Goal: Information Seeking & Learning: Learn about a topic

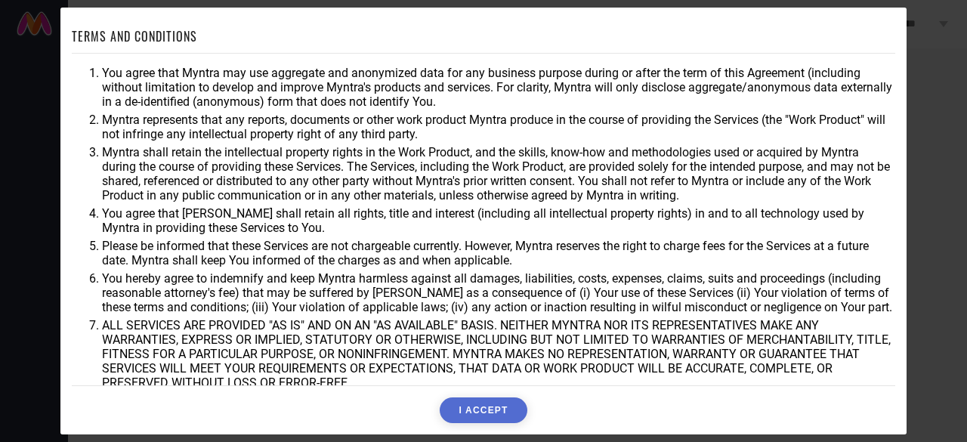
scroll to position [83, 0]
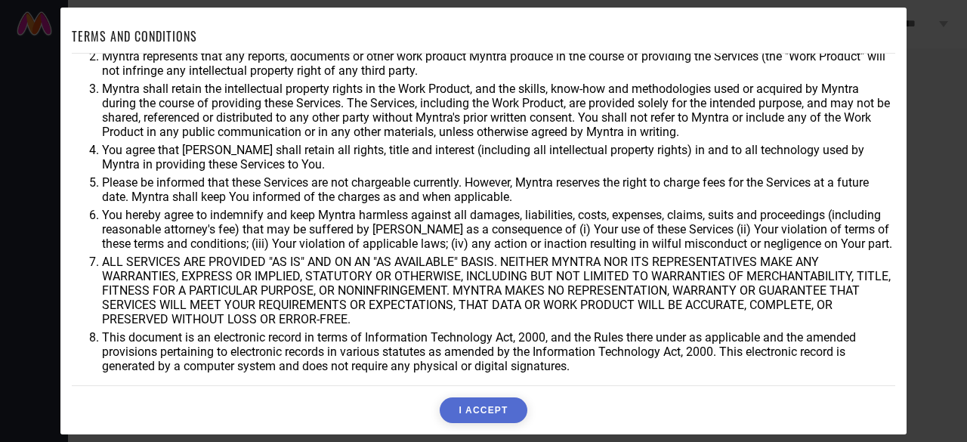
click at [506, 405] on button "I ACCEPT" at bounding box center [483, 411] width 87 height 26
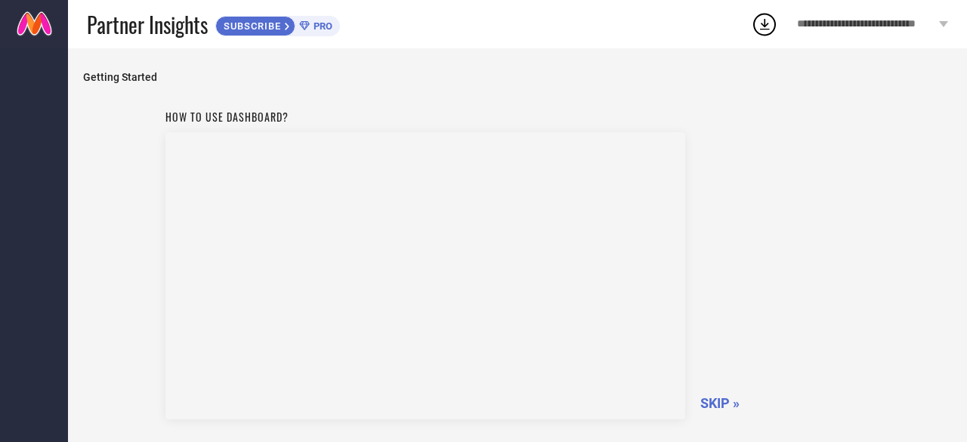
click at [712, 61] on div "Getting Started How to use dashboard? SKIP »" at bounding box center [517, 297] width 899 height 499
click at [764, 23] on icon at bounding box center [764, 24] width 27 height 27
click at [766, 243] on div "How to use dashboard? SKIP »" at bounding box center [518, 262] width 705 height 320
click at [725, 405] on span "SKIP »" at bounding box center [720, 403] width 39 height 16
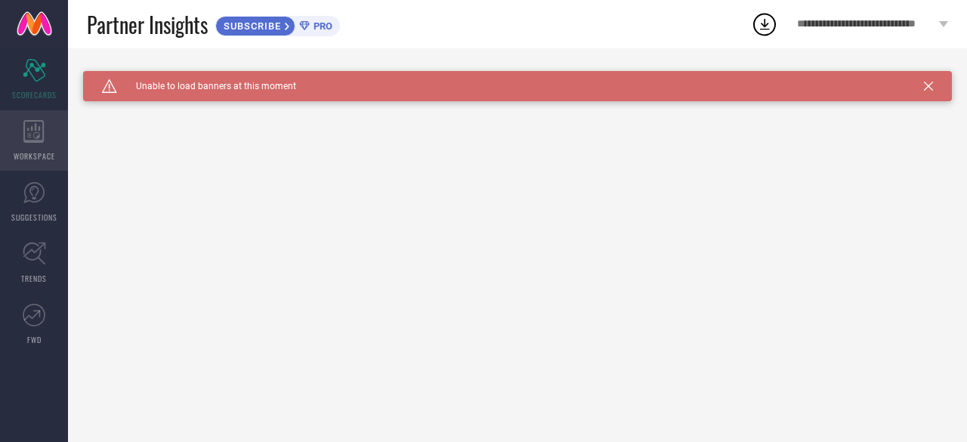
click at [28, 141] on icon at bounding box center [33, 131] width 20 height 23
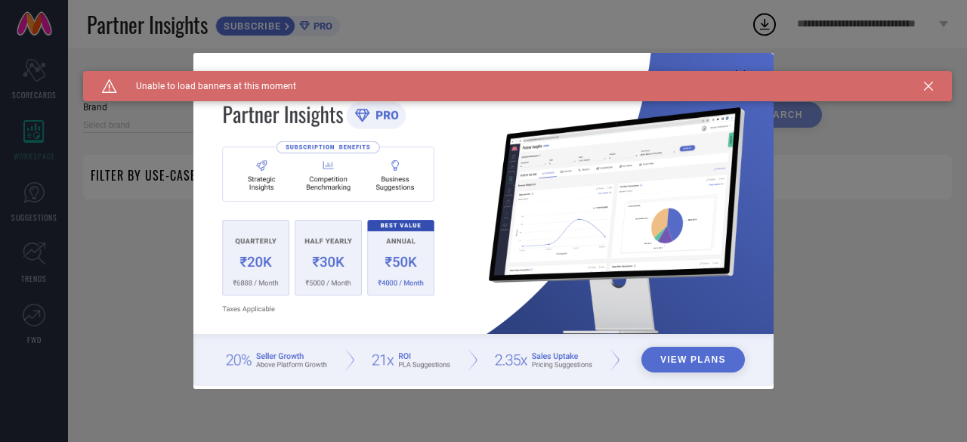
type input "1 STOP FASHION"
type input "All"
click at [33, 205] on div "View Plans" at bounding box center [483, 221] width 967 height 442
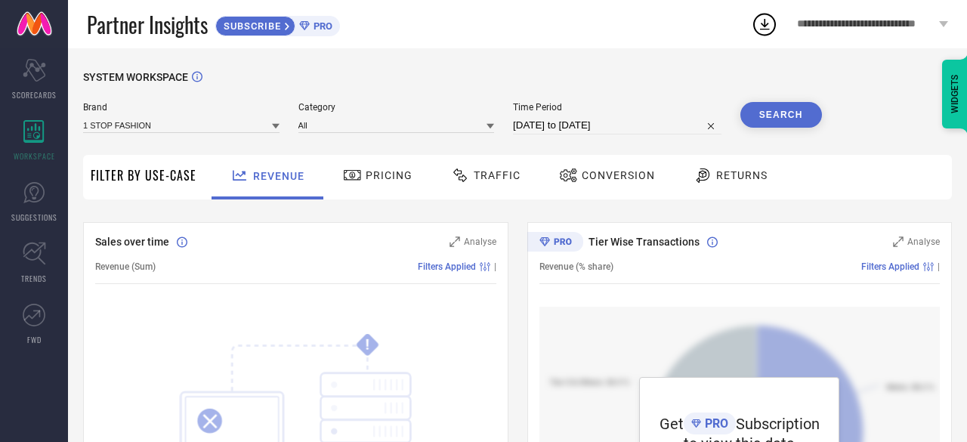
select select "8"
select select "2025"
select select "9"
select select "2025"
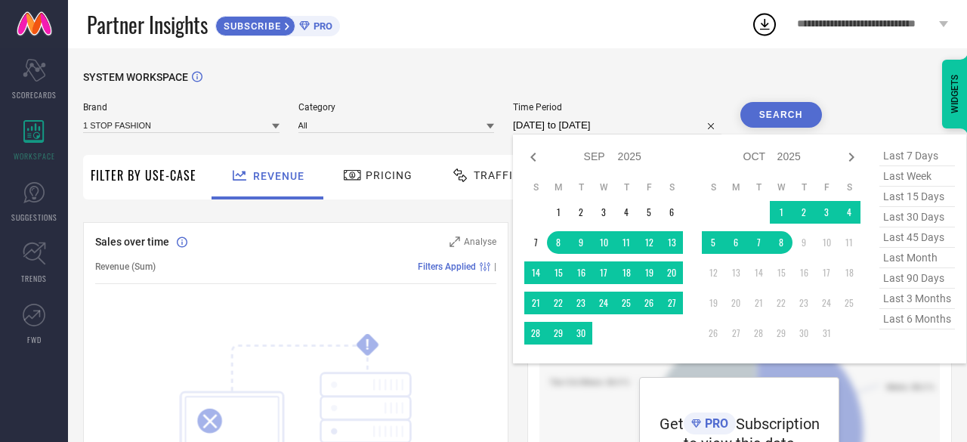
click at [549, 129] on input "[DATE] to [DATE]" at bounding box center [617, 125] width 209 height 18
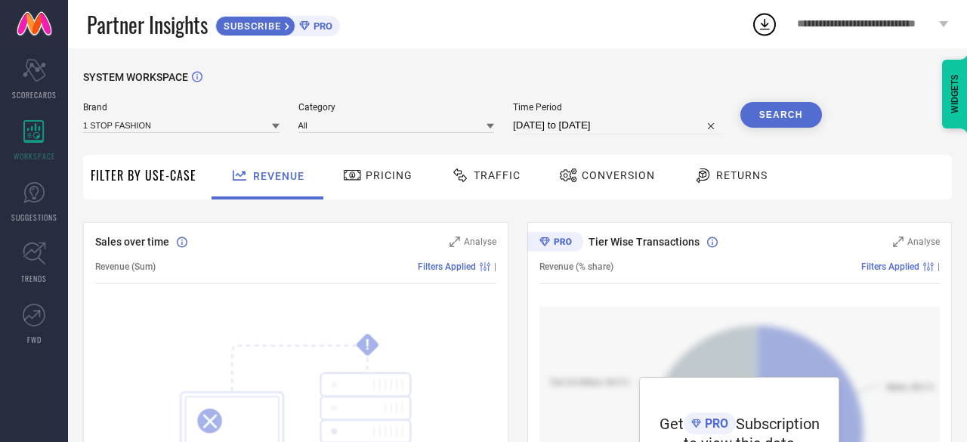
click at [471, 231] on div "Sales over time Analyse Revenue (Sum) Filters Applied | ! SOMETHING WENT WRONG …" at bounding box center [295, 411] width 425 height 378
drag, startPoint x: 380, startPoint y: 152, endPoint x: 377, endPoint y: 181, distance: 28.9
click at [377, 181] on span "Pricing" at bounding box center [389, 175] width 47 height 12
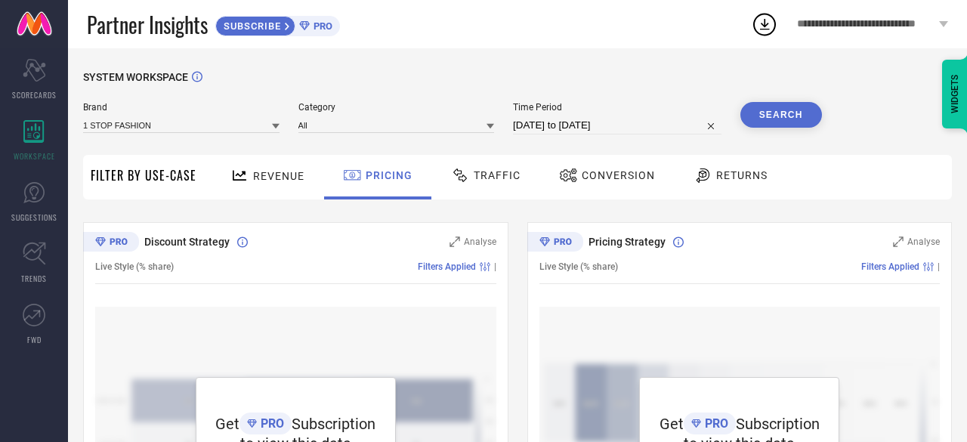
click at [467, 175] on div at bounding box center [462, 175] width 23 height 18
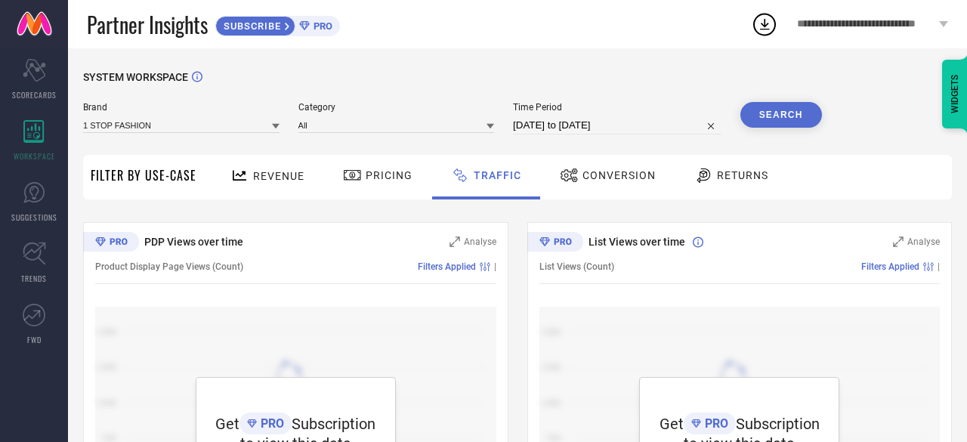
click at [467, 175] on div at bounding box center [462, 175] width 23 height 18
click at [644, 176] on span "Conversion" at bounding box center [619, 175] width 73 height 12
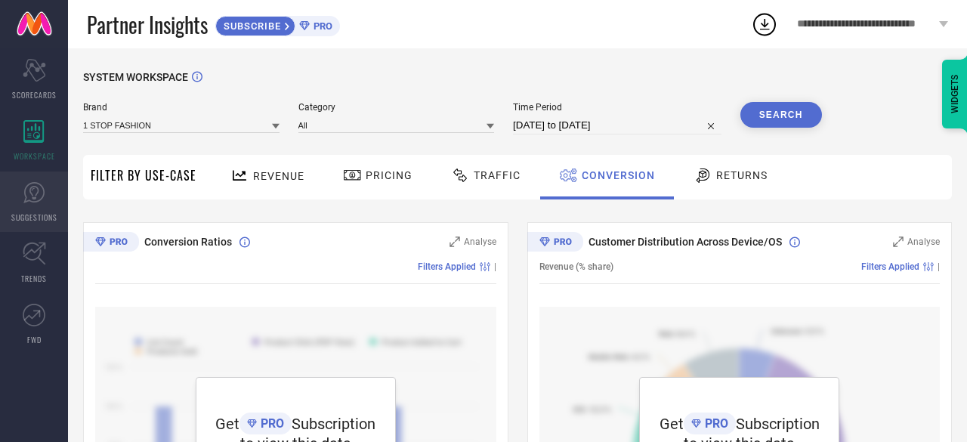
click at [23, 212] on span "SUGGESTIONS" at bounding box center [34, 217] width 46 height 11
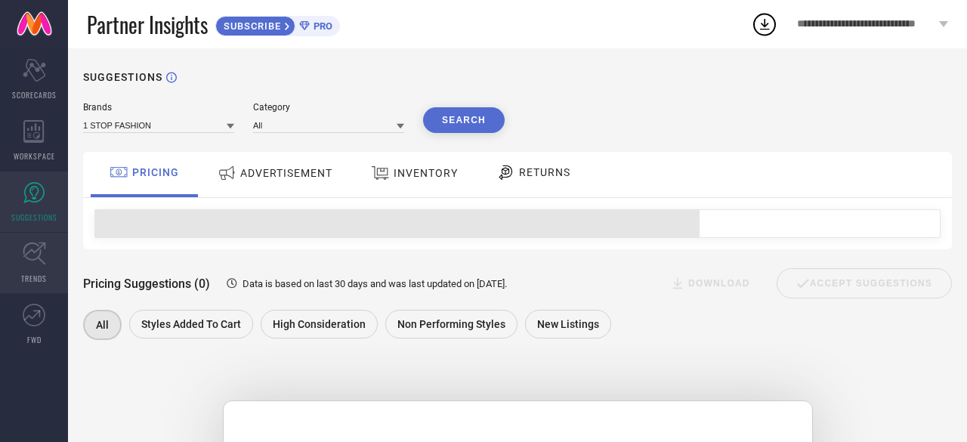
click at [32, 244] on icon at bounding box center [34, 253] width 23 height 23
